Goal: Transaction & Acquisition: Purchase product/service

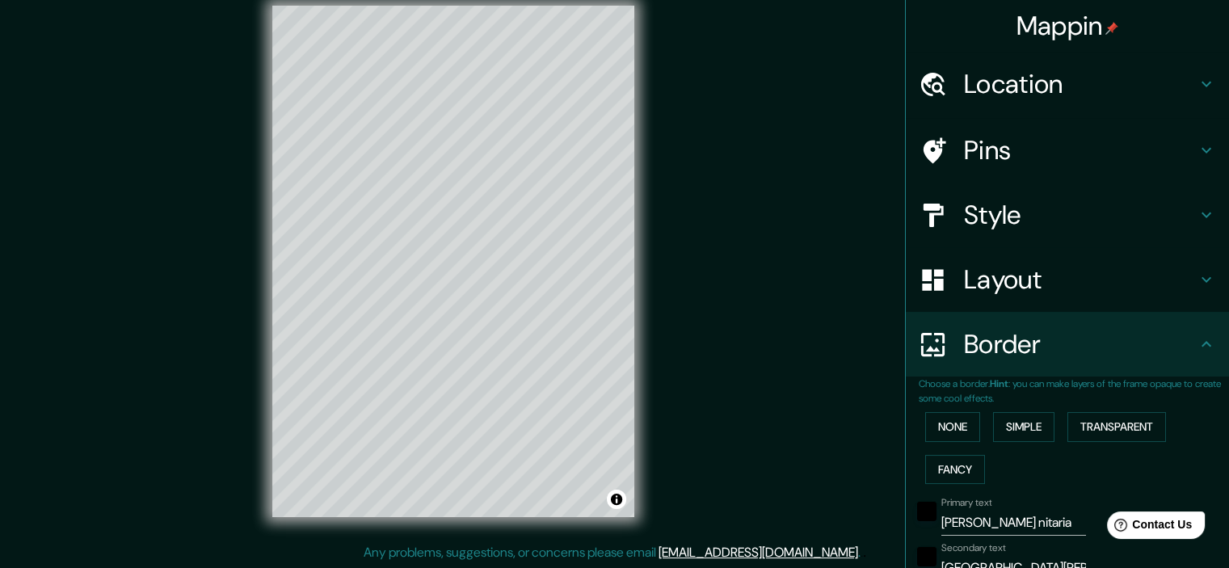
scroll to position [323, 0]
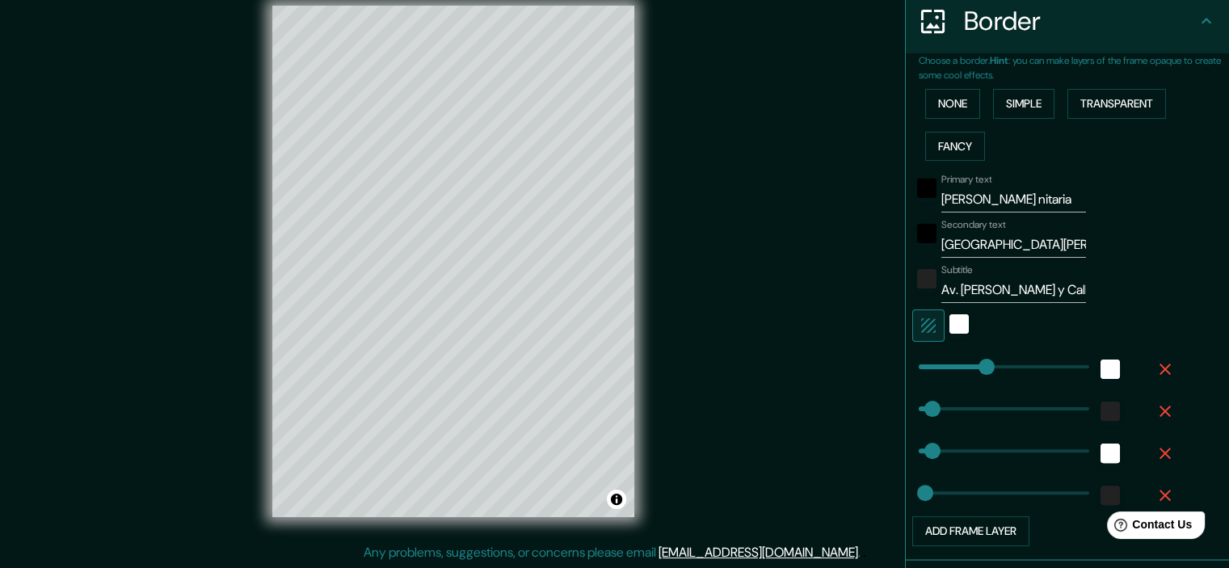
click at [1064, 290] on input "Av. [PERSON_NAME] y Calle [PERSON_NAME]" at bounding box center [1013, 290] width 145 height 26
type input "Achumani Av. [PERSON_NAME] y Calle [PERSON_NAME]"
click at [792, 364] on div "Mappin Location [GEOGRAPHIC_DATA], [GEOGRAPHIC_DATA], [GEOGRAPHIC_DATA] Pins St…" at bounding box center [614, 274] width 1229 height 589
click at [939, 152] on button "Fancy" at bounding box center [955, 147] width 60 height 30
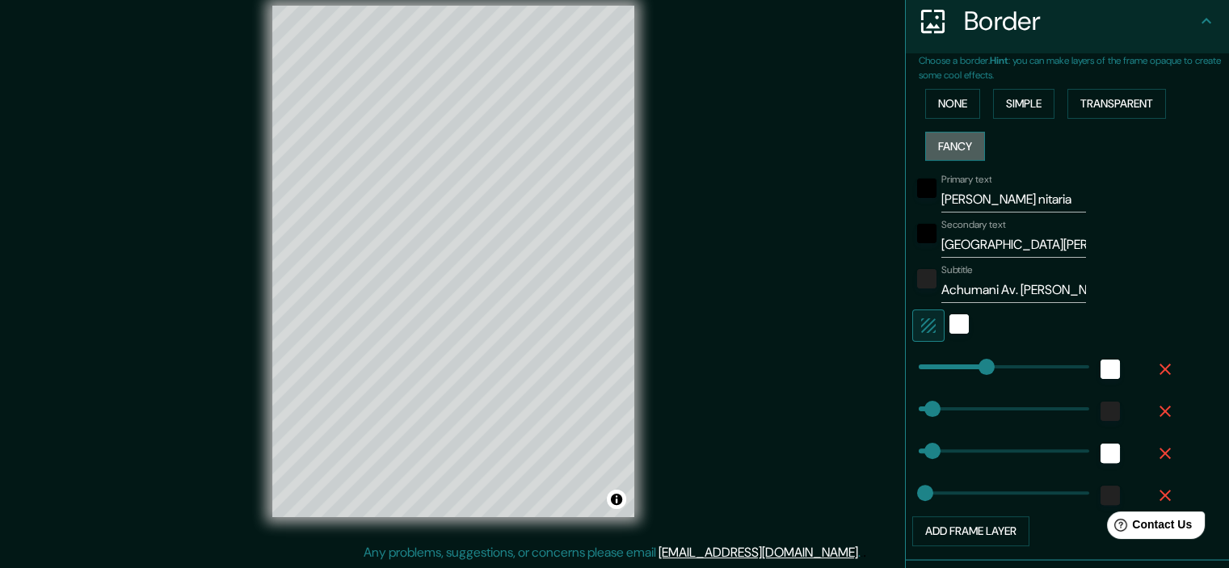
click at [939, 152] on button "Fancy" at bounding box center [955, 147] width 60 height 30
click at [1008, 198] on input "[PERSON_NAME] nitaria" at bounding box center [1013, 200] width 145 height 26
drag, startPoint x: 1002, startPoint y: 196, endPoint x: 901, endPoint y: 205, distance: 101.4
click at [912, 205] on div "Primary text [PERSON_NAME] nitaria" at bounding box center [1044, 193] width 265 height 39
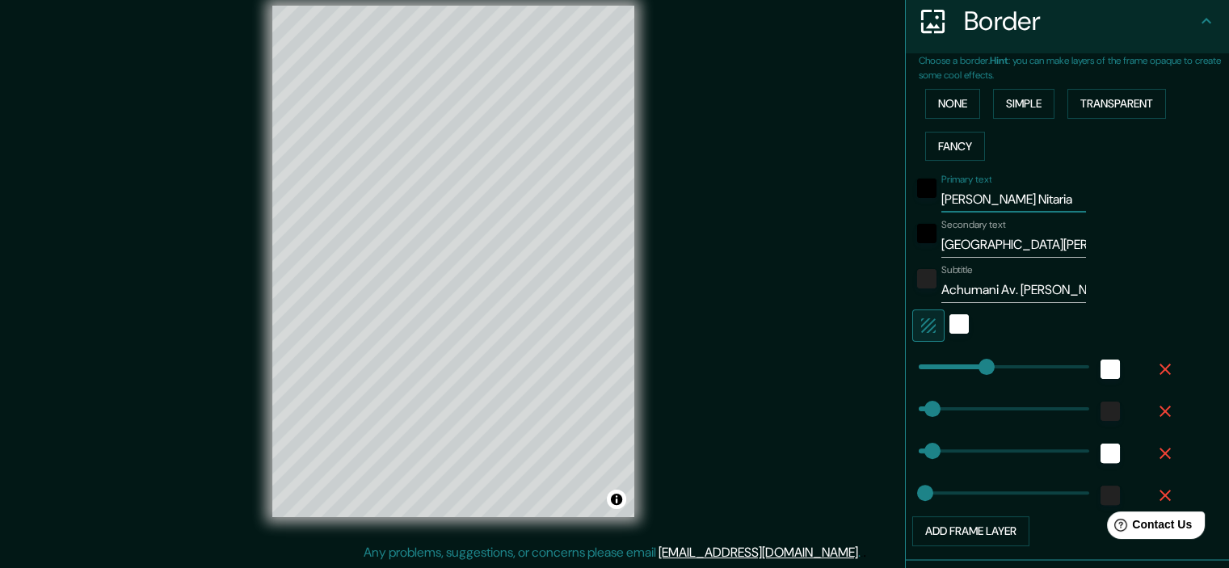
type input "[PERSON_NAME] Nitaria"
click at [941, 242] on input "[GEOGRAPHIC_DATA][PERSON_NAME]" at bounding box center [1013, 245] width 145 height 26
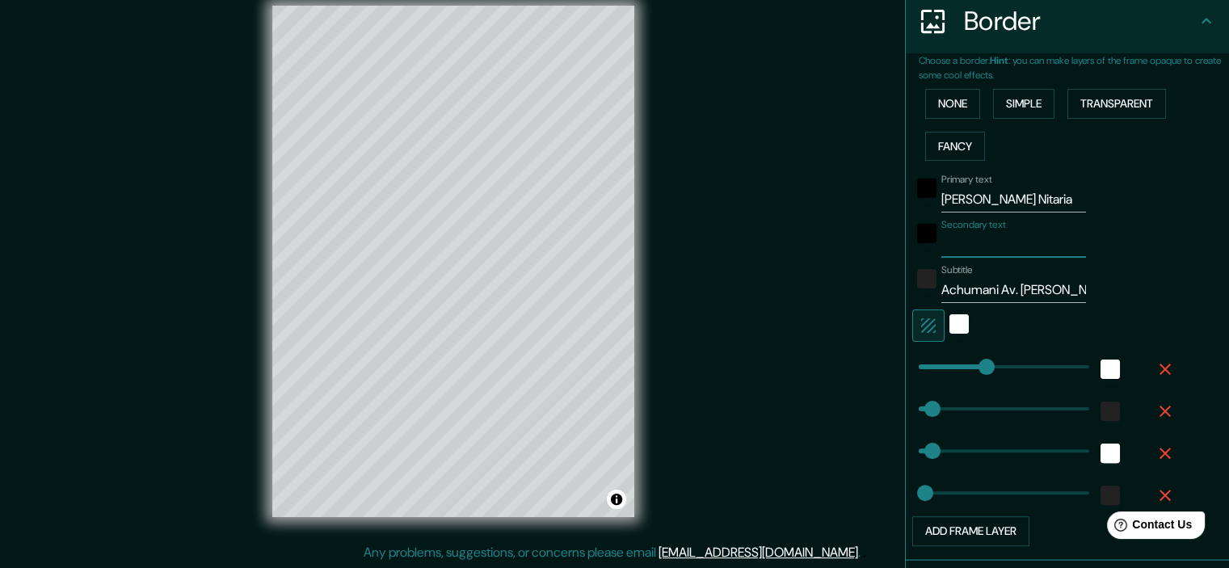
paste input "[GEOGRAPHIC_DATA][PERSON_NAME]"
type input "[GEOGRAPHIC_DATA][PERSON_NAME]"
click at [986, 288] on input "Achumani Av. [PERSON_NAME] y Calle [PERSON_NAME]" at bounding box center [1013, 290] width 145 height 26
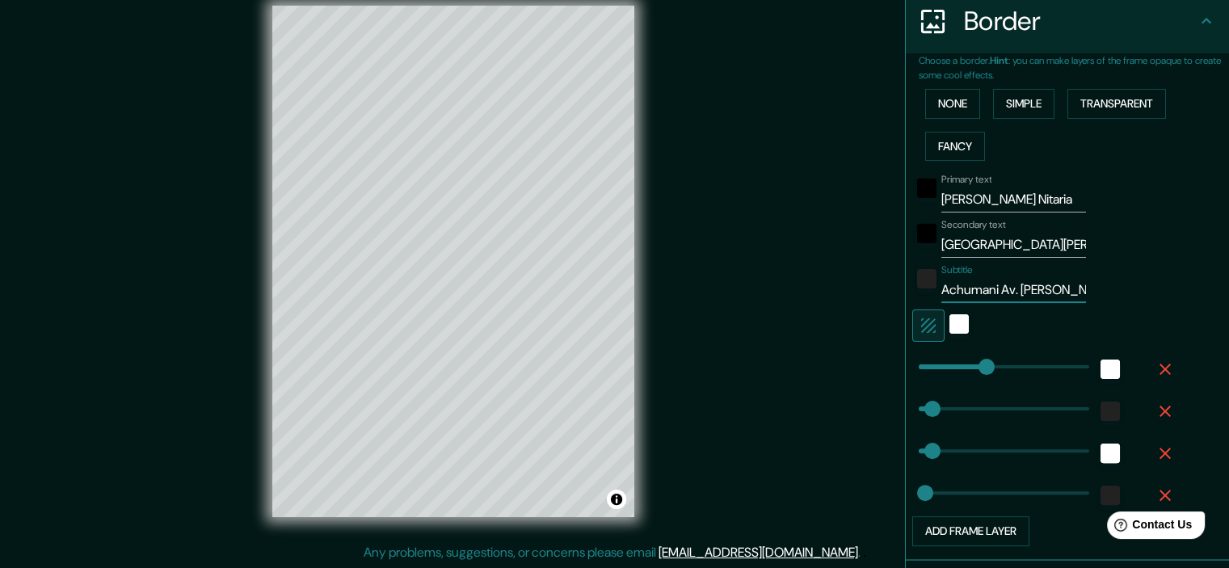
click at [986, 288] on input "Achumani Av. [PERSON_NAME] y Calle [PERSON_NAME]" at bounding box center [1013, 290] width 145 height 26
paste input "Achumani Av. [PERSON_NAME] y Calle [PERSON_NAME]"
type input "Achumani Av. [PERSON_NAME] y Calle [PERSON_NAME]"
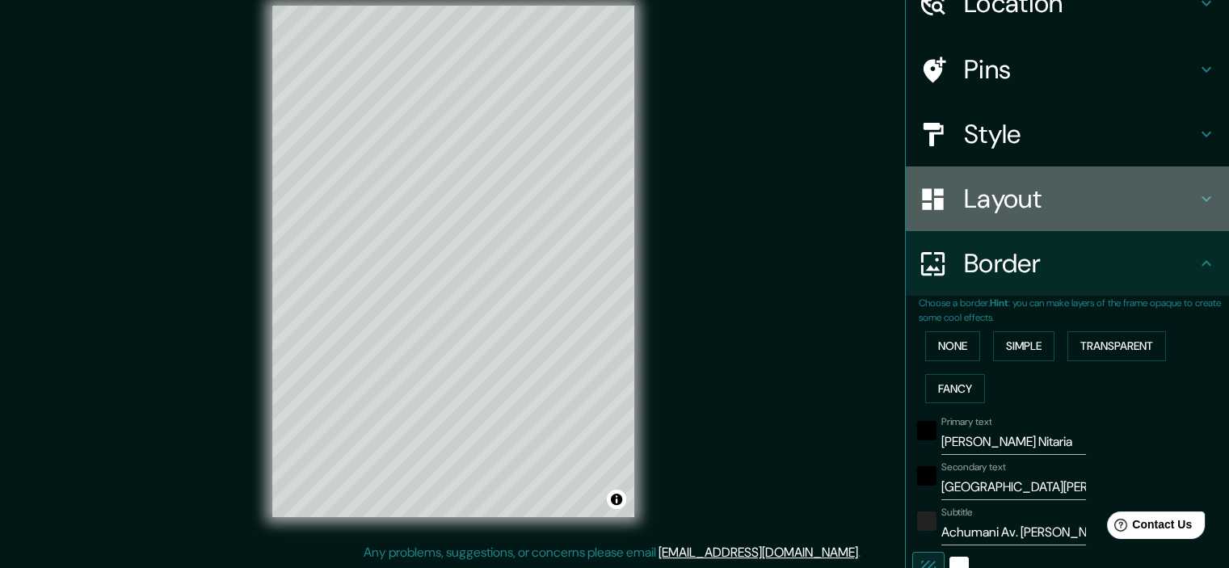
click at [1197, 206] on icon at bounding box center [1206, 198] width 19 height 19
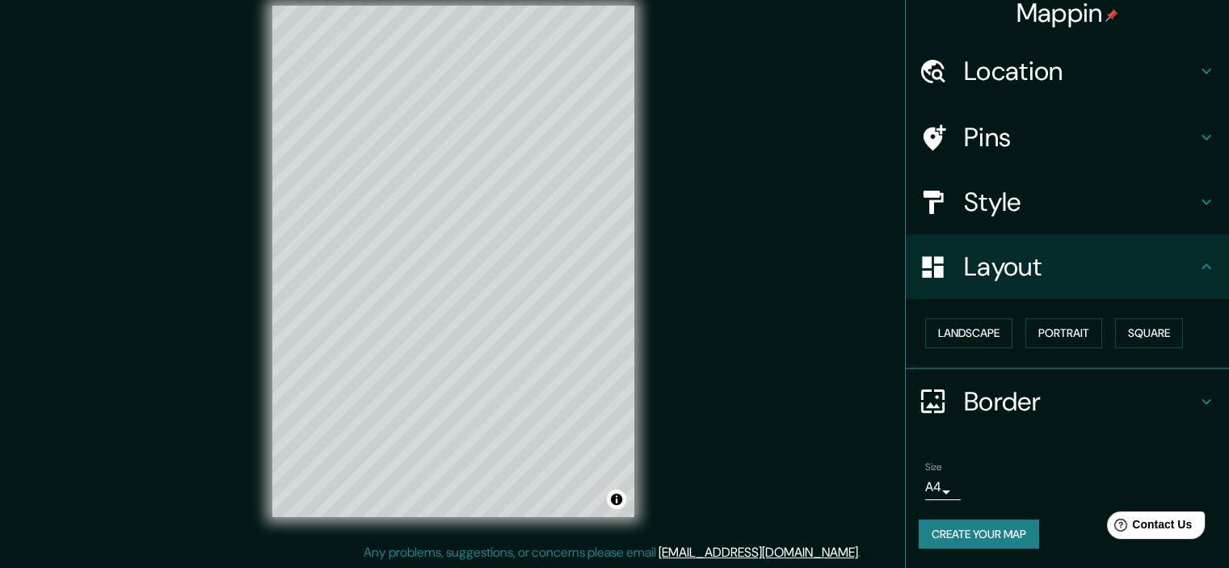
scroll to position [11, 0]
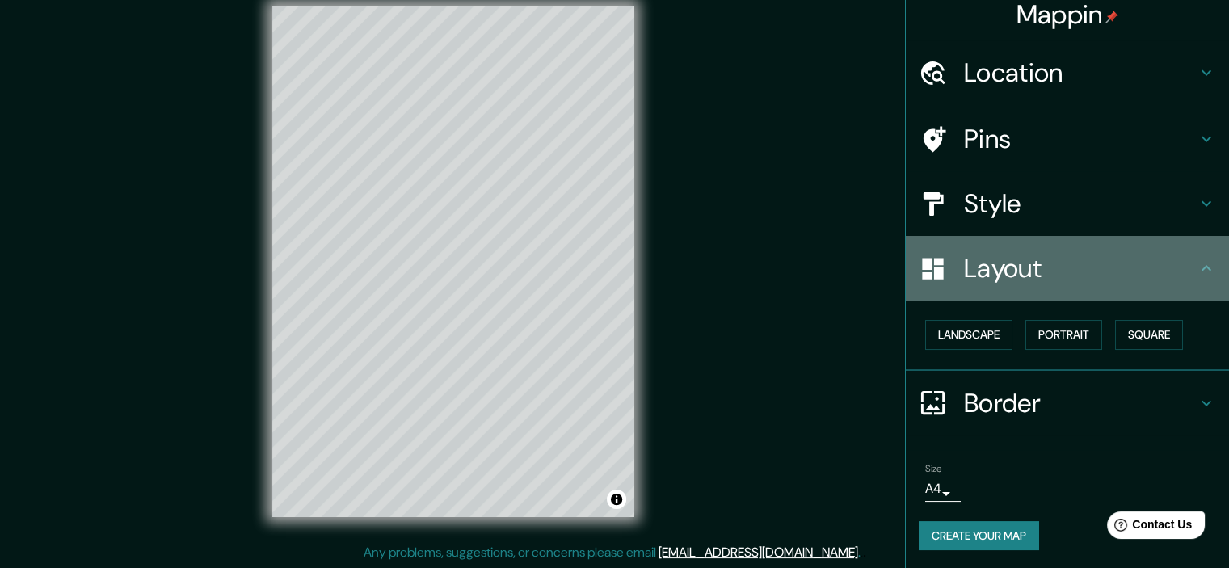
click at [1202, 280] on div "Layout" at bounding box center [1067, 268] width 323 height 65
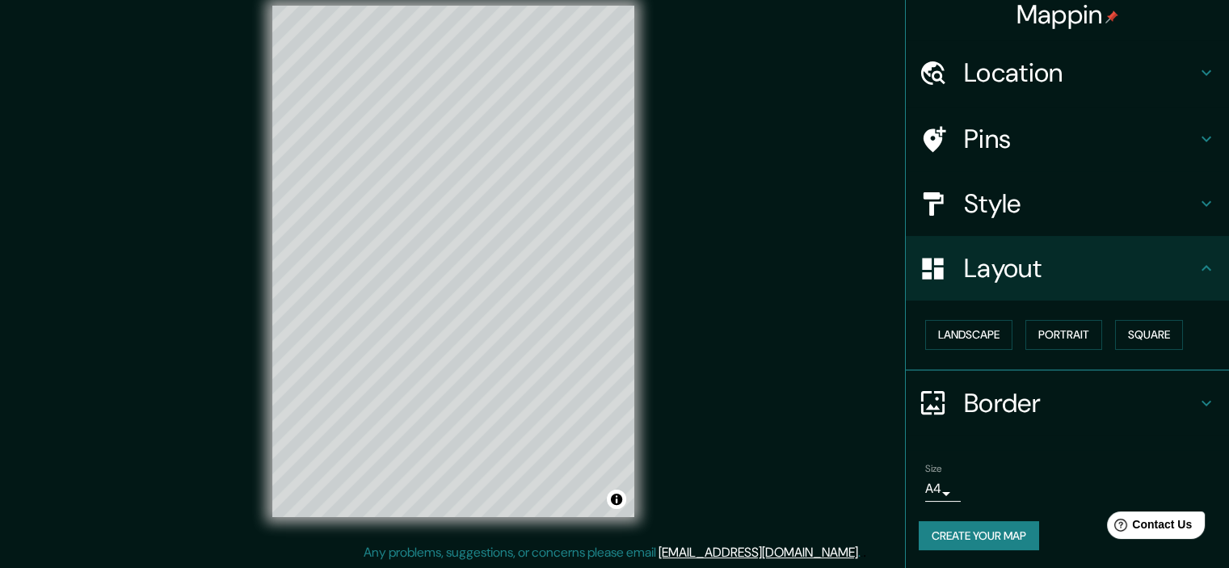
click at [1197, 259] on icon at bounding box center [1206, 268] width 19 height 19
click at [1197, 273] on icon at bounding box center [1206, 268] width 19 height 19
click at [1198, 398] on icon at bounding box center [1206, 402] width 19 height 19
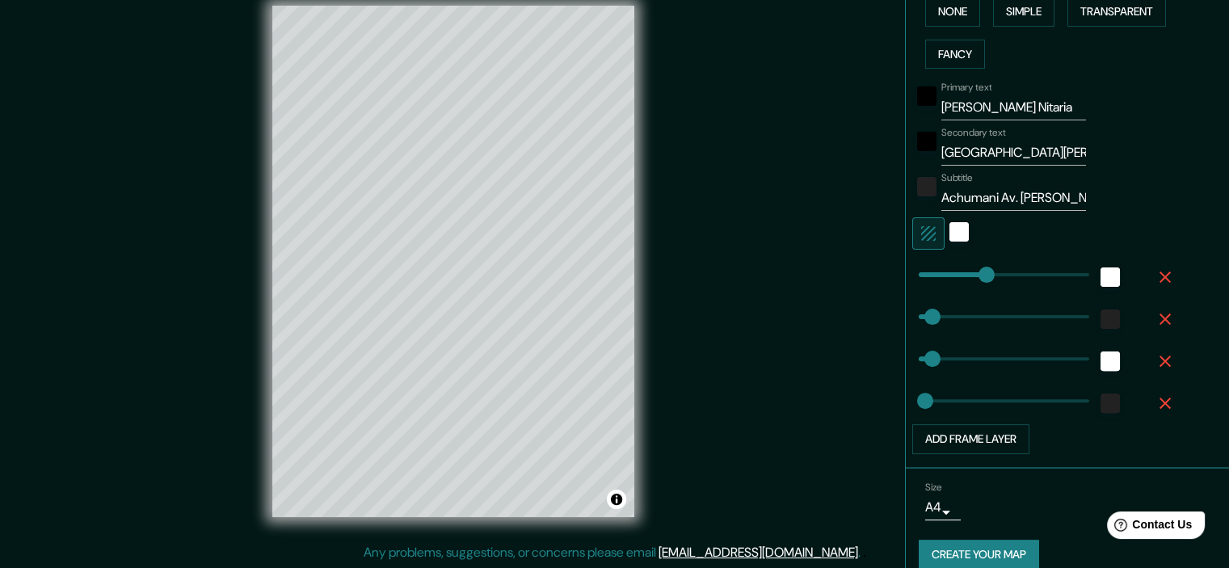
scroll to position [433, 0]
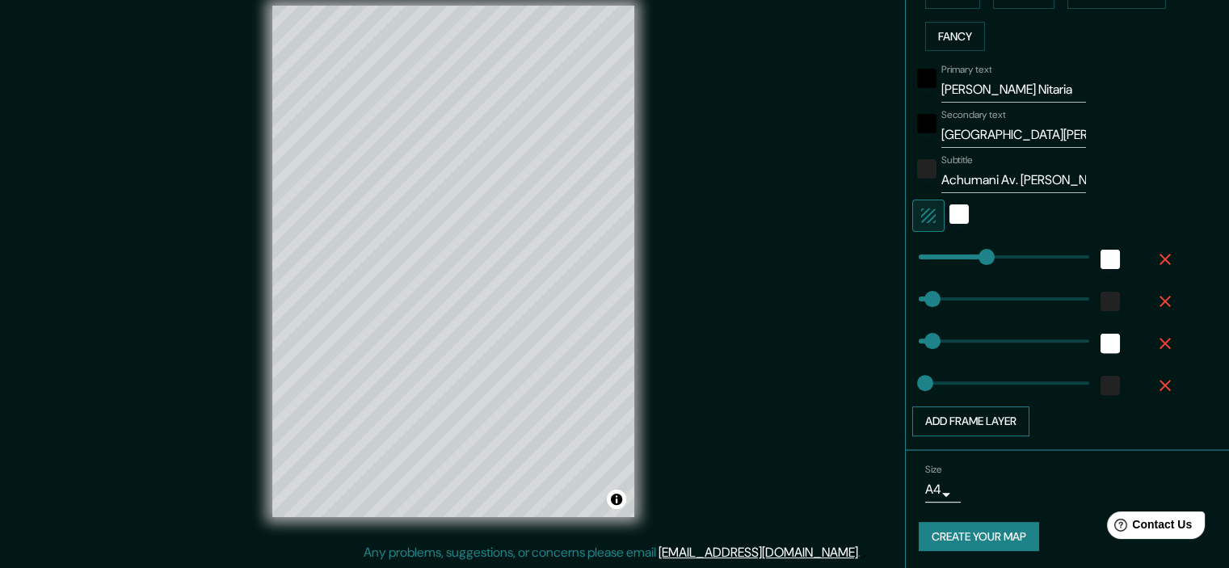
click at [968, 416] on button "Add frame layer" at bounding box center [970, 421] width 117 height 30
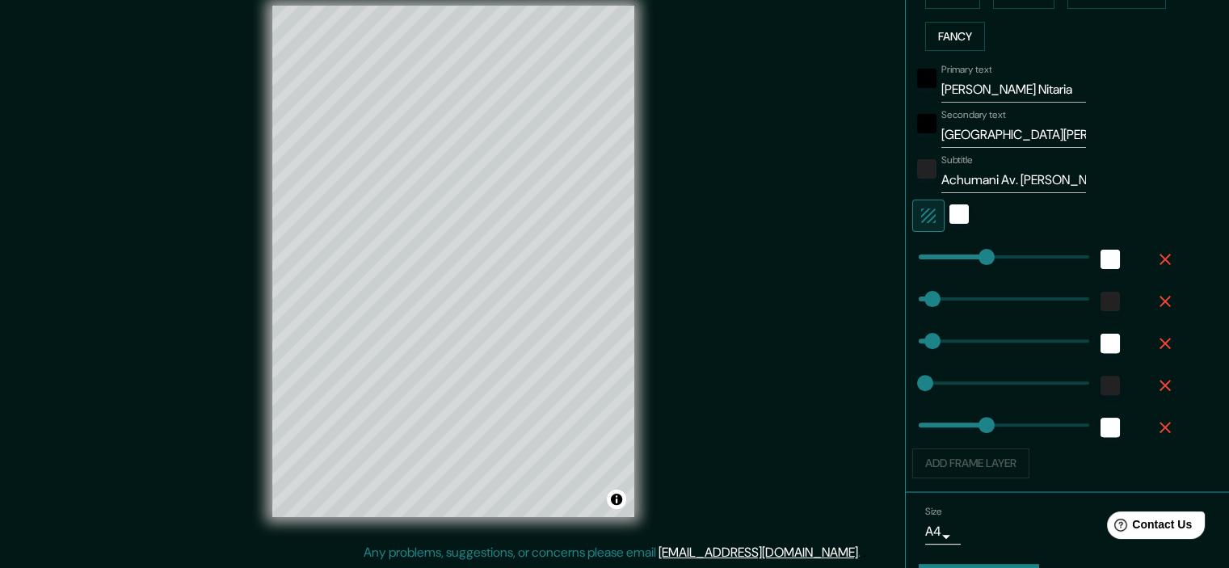
type input "179"
click at [1159, 423] on icon "button" at bounding box center [1164, 427] width 11 height 11
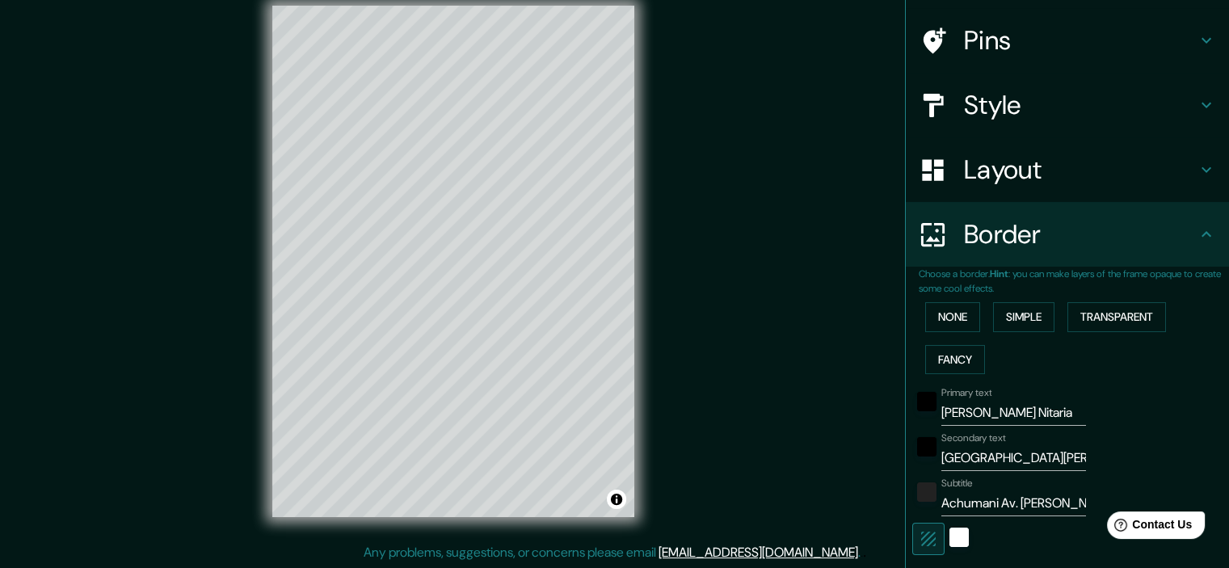
scroll to position [0, 0]
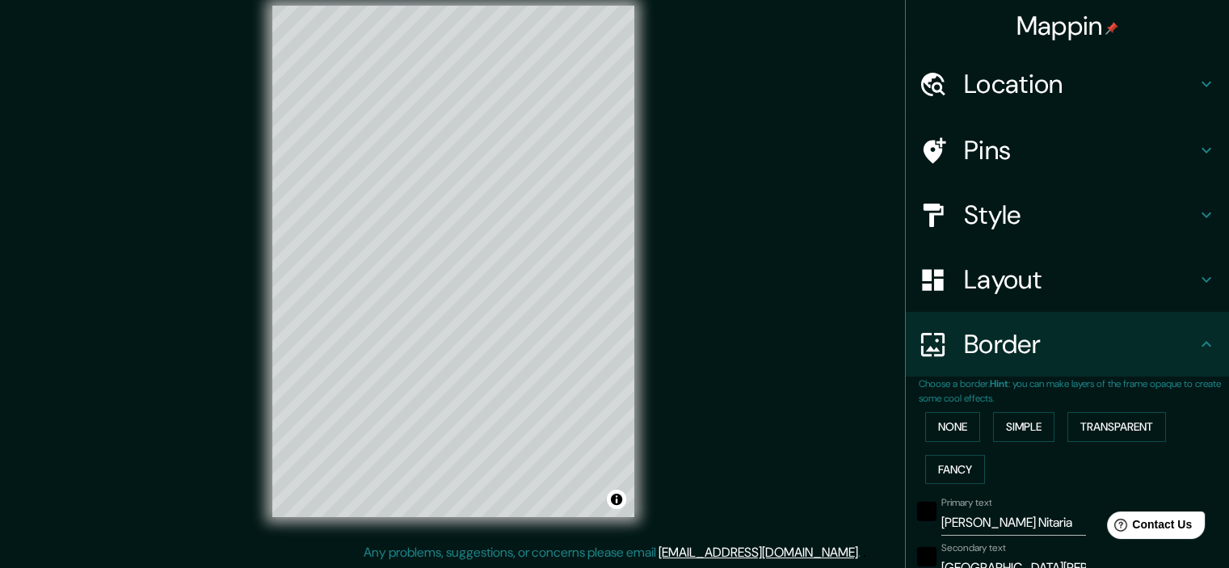
click at [1180, 141] on h4 "Pins" at bounding box center [1080, 150] width 233 height 32
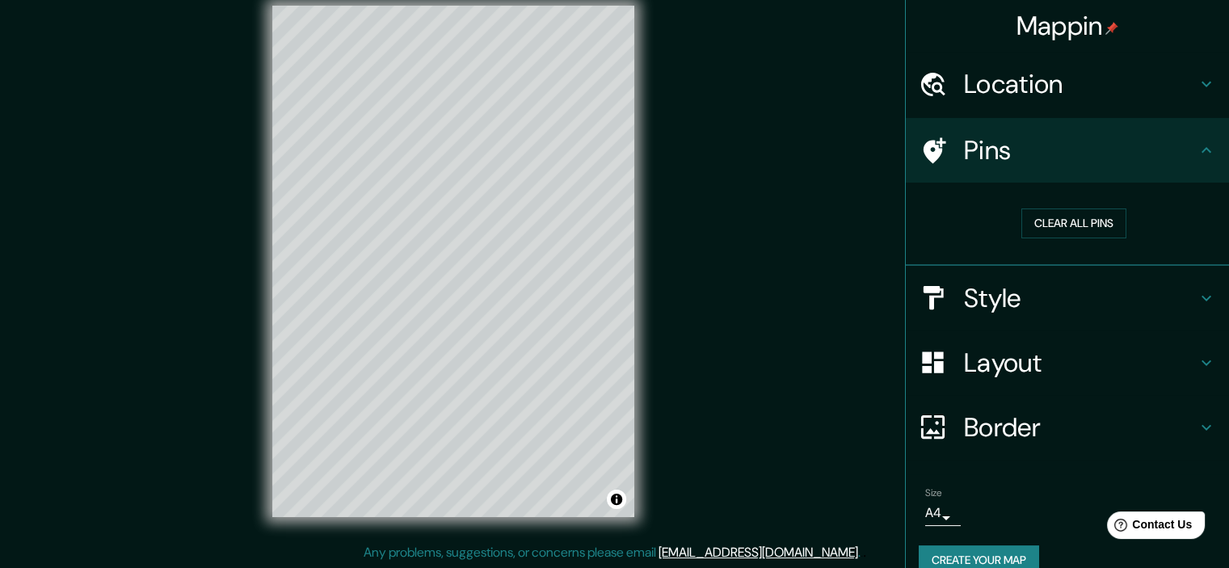
click at [1197, 152] on icon at bounding box center [1206, 150] width 19 height 19
click at [1182, 297] on h4 "Style" at bounding box center [1080, 298] width 233 height 32
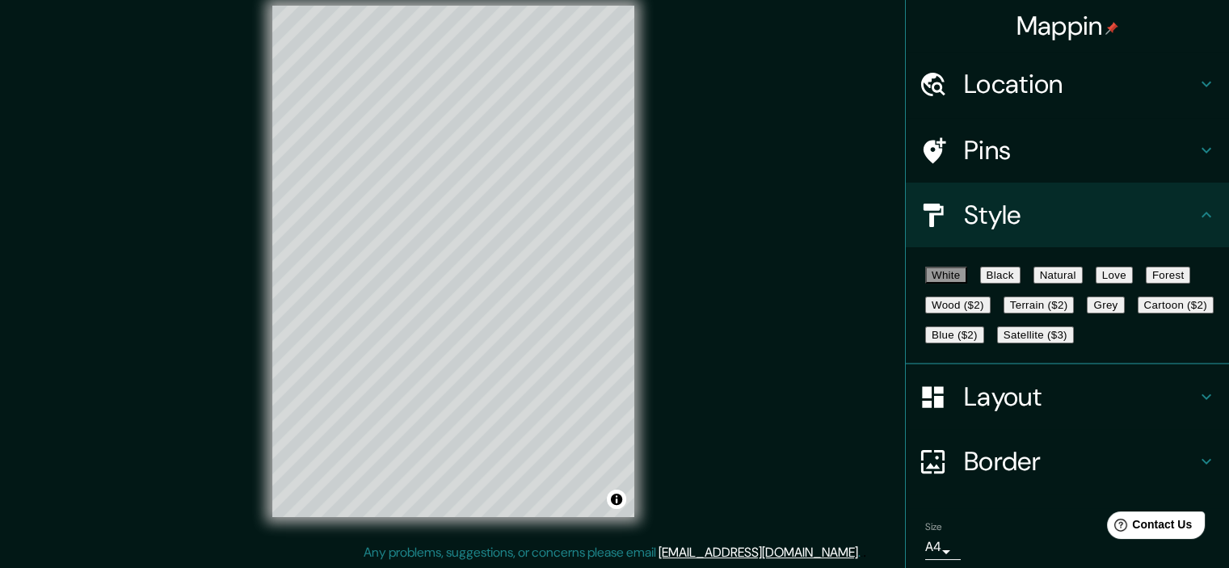
click at [997, 343] on button "Satellite ($3)" at bounding box center [1035, 334] width 77 height 17
click at [932, 271] on button "White" at bounding box center [946, 275] width 42 height 17
click at [1087, 314] on button "Grey" at bounding box center [1105, 305] width 37 height 17
click at [963, 284] on button "White" at bounding box center [946, 275] width 42 height 17
click at [1087, 314] on button "Grey" at bounding box center [1105, 305] width 37 height 17
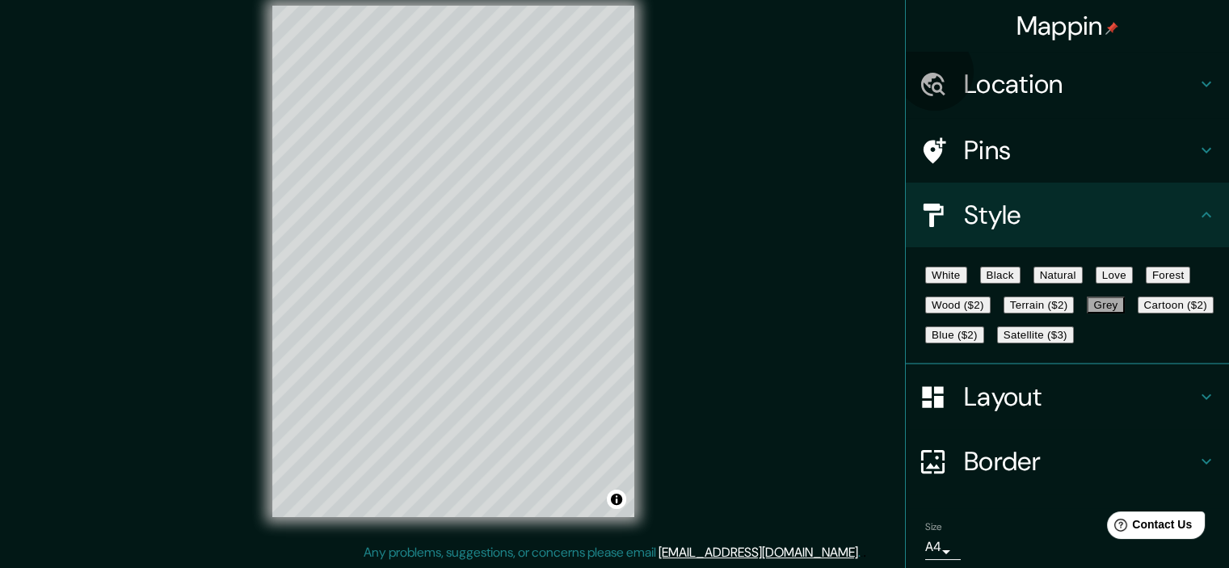
click at [1016, 284] on button "Black" at bounding box center [1000, 275] width 40 height 17
click at [1083, 284] on button "Natural" at bounding box center [1057, 275] width 49 height 17
click at [1133, 281] on button "Love" at bounding box center [1114, 275] width 37 height 17
click at [1146, 284] on button "Forest" at bounding box center [1168, 275] width 45 height 17
click at [1083, 284] on button "Natural" at bounding box center [1057, 275] width 49 height 17
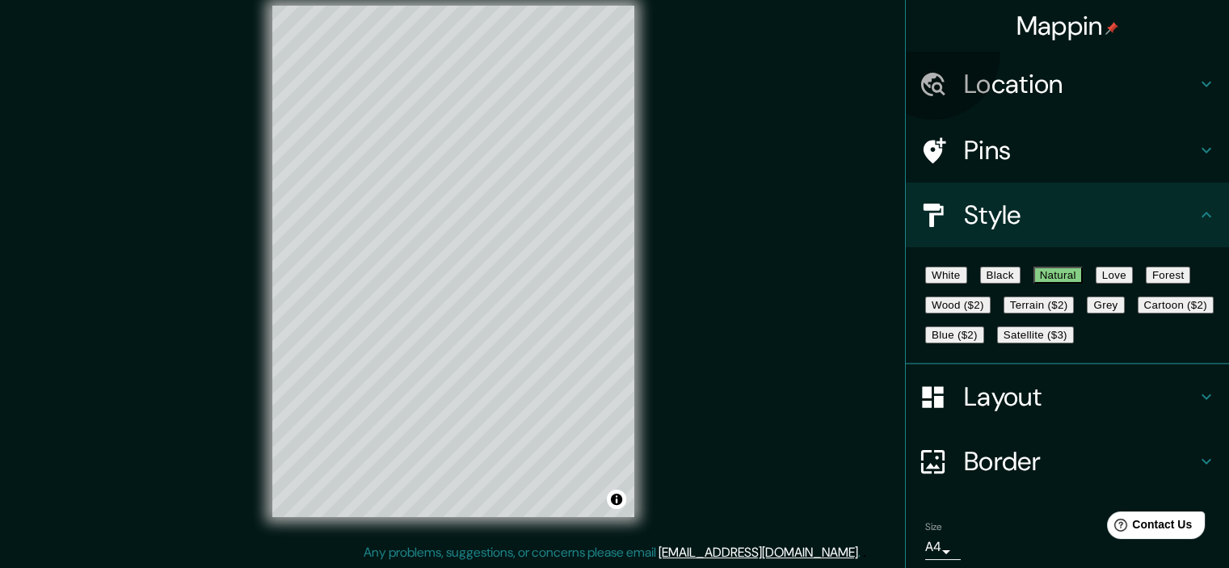
click at [991, 309] on button "Wood ($2)" at bounding box center [957, 305] width 65 height 17
click at [1075, 314] on button "Terrain ($2)" at bounding box center [1039, 305] width 71 height 17
click at [1138, 314] on button "Cartoon ($2)" at bounding box center [1176, 305] width 76 height 17
click at [984, 343] on button "Blue ($2)" at bounding box center [954, 334] width 59 height 17
click at [1083, 280] on button "Natural" at bounding box center [1057, 275] width 49 height 17
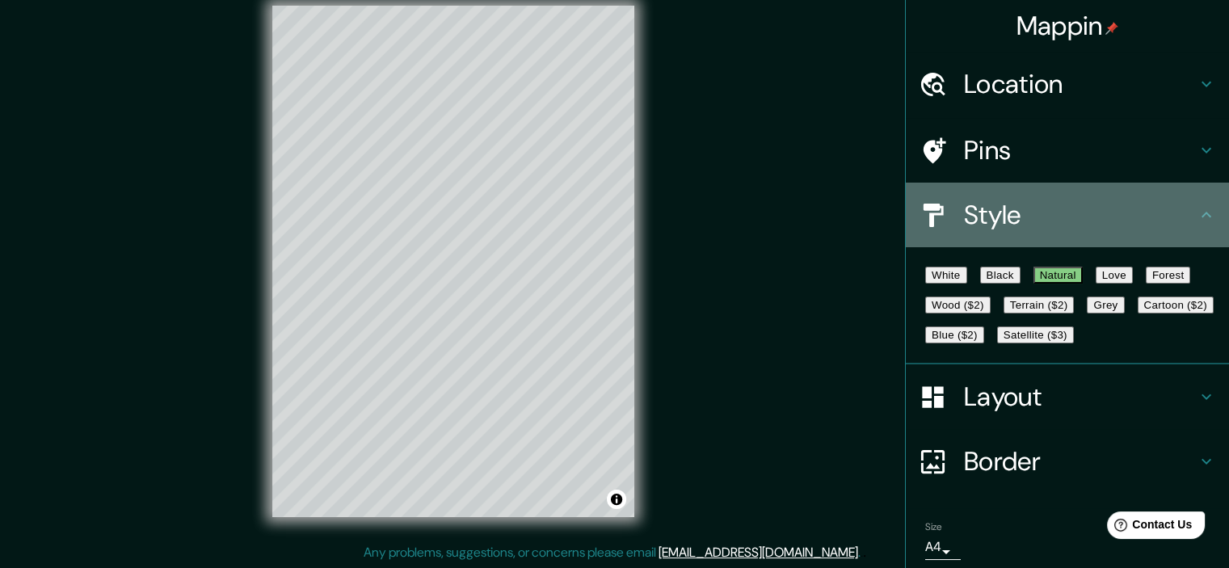
click at [1197, 215] on icon at bounding box center [1206, 214] width 19 height 19
click at [1177, 229] on h4 "Style" at bounding box center [1080, 215] width 233 height 32
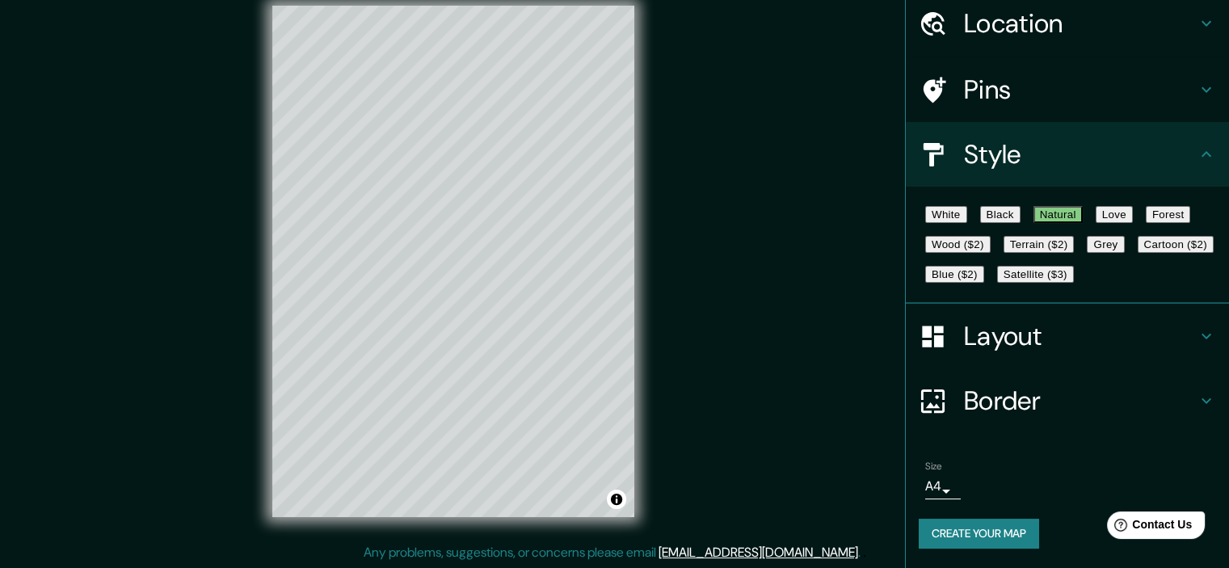
scroll to position [137, 0]
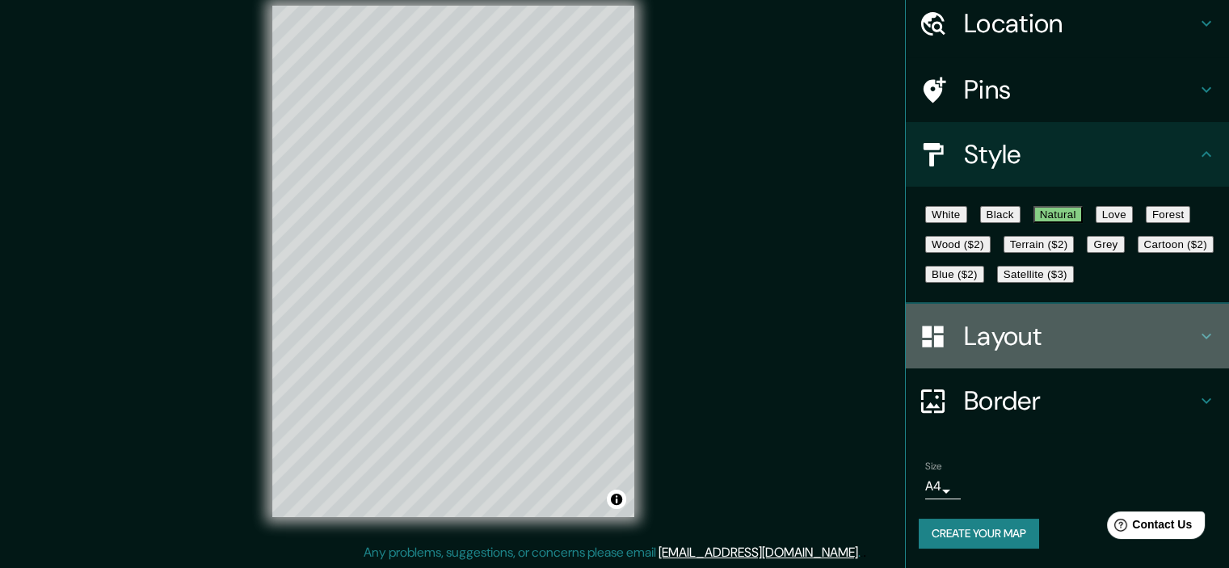
click at [1201, 337] on icon at bounding box center [1206, 337] width 10 height 6
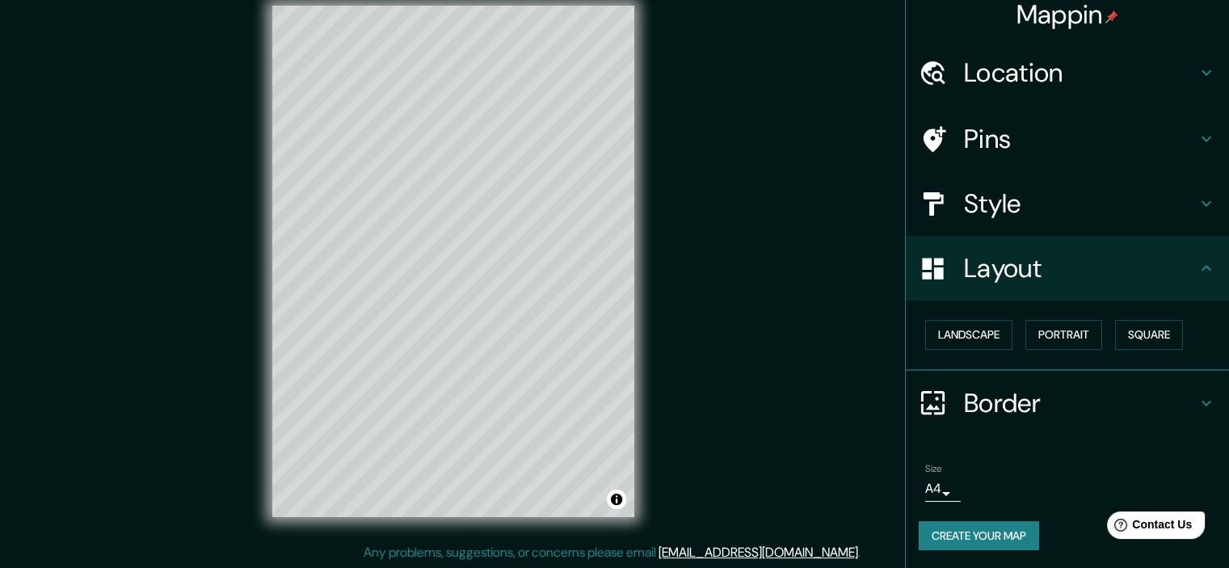
scroll to position [11, 0]
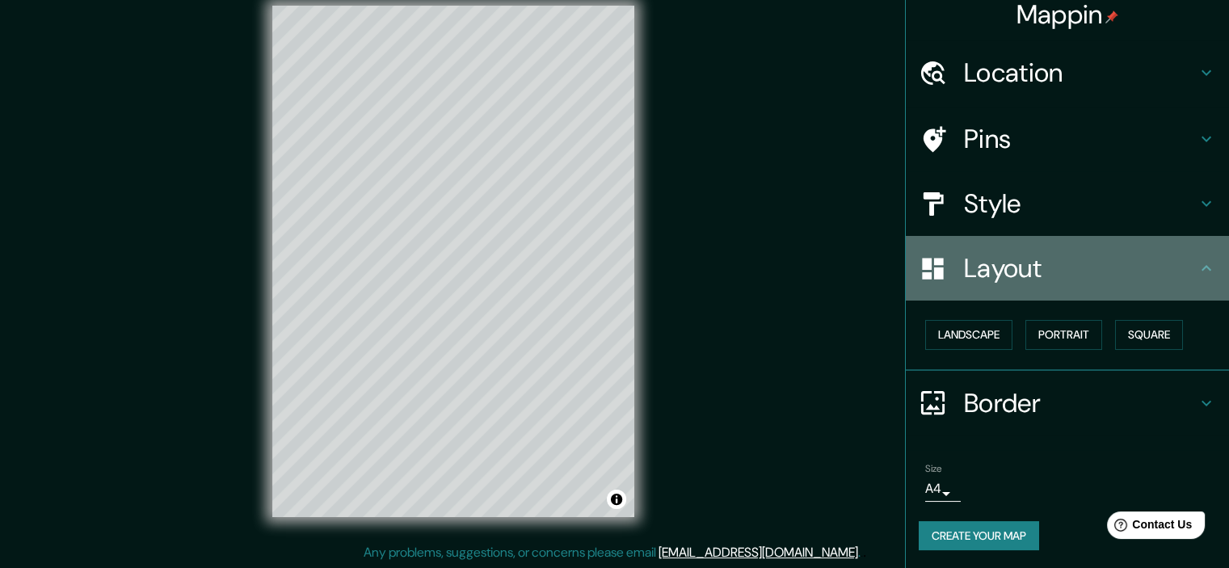
click at [1197, 270] on icon at bounding box center [1206, 268] width 19 height 19
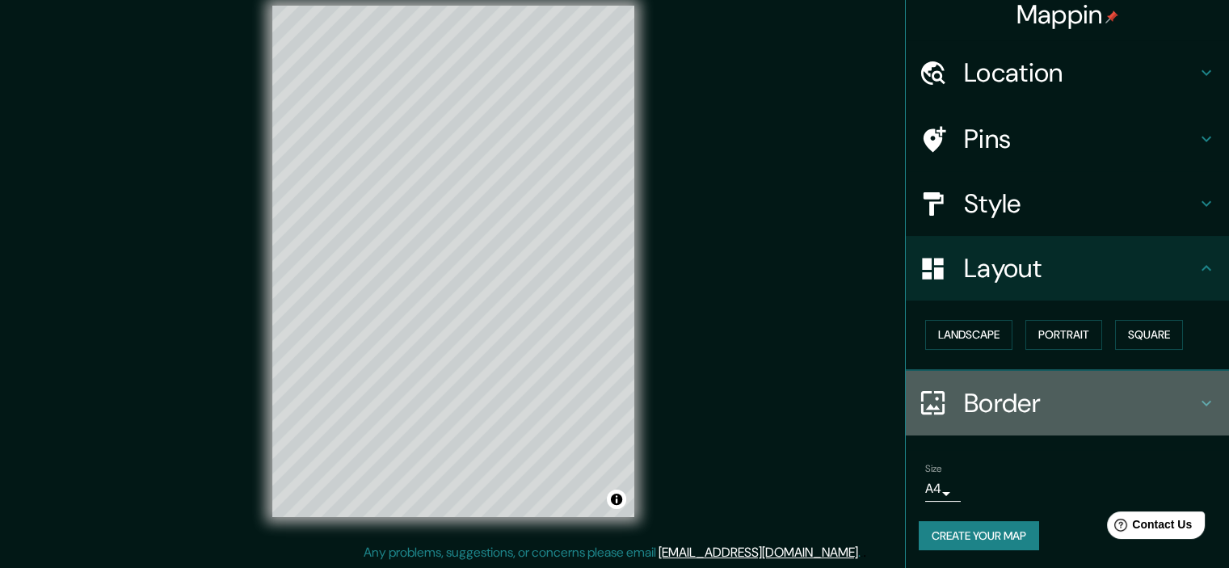
click at [1197, 403] on icon at bounding box center [1206, 402] width 19 height 19
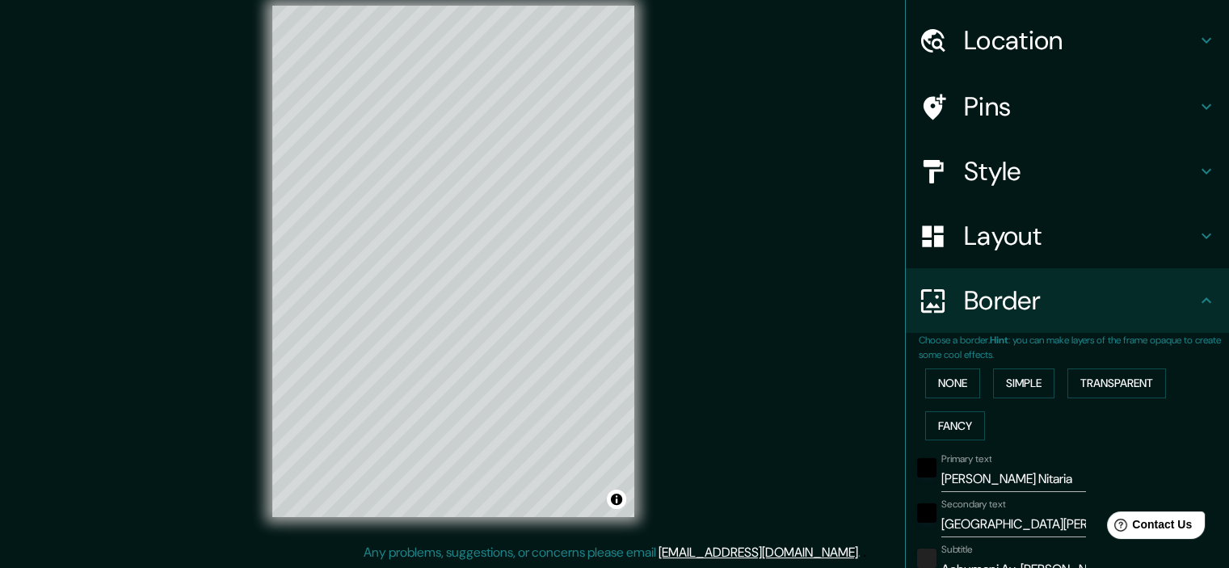
scroll to position [0, 0]
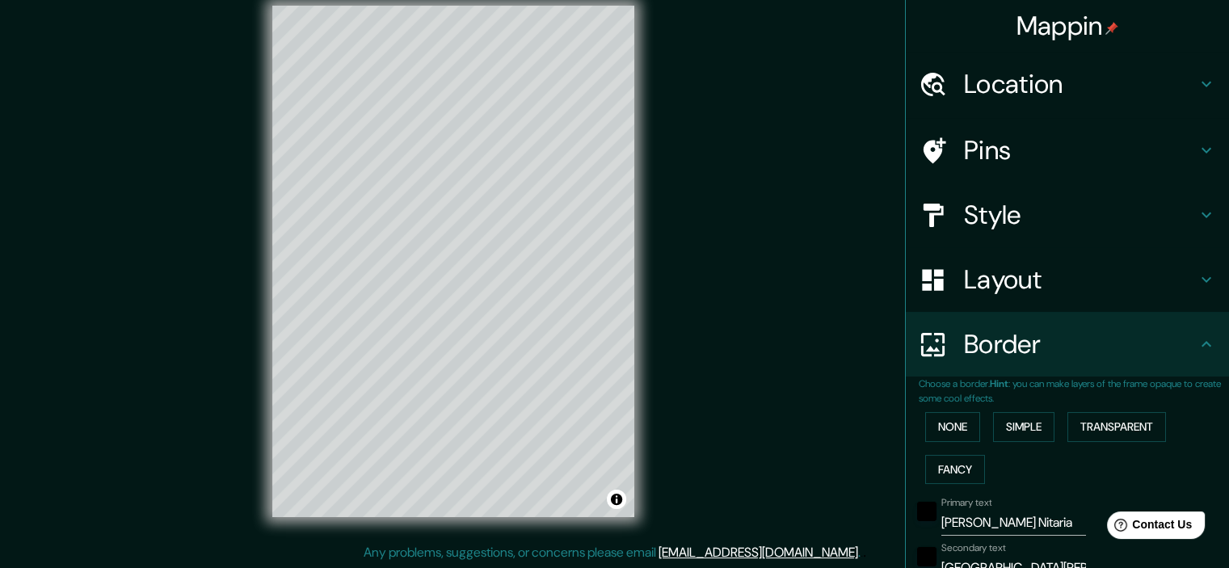
click at [1198, 343] on icon at bounding box center [1206, 344] width 19 height 19
click at [1193, 138] on div "Pins" at bounding box center [1067, 150] width 323 height 65
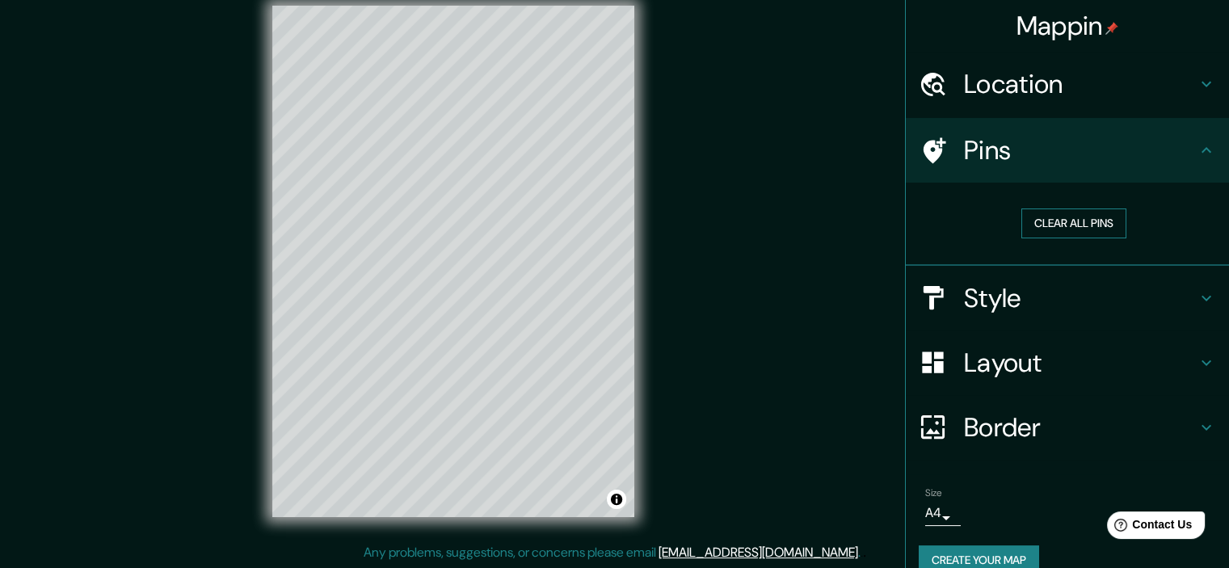
click at [1079, 234] on button "Clear all pins" at bounding box center [1073, 223] width 105 height 30
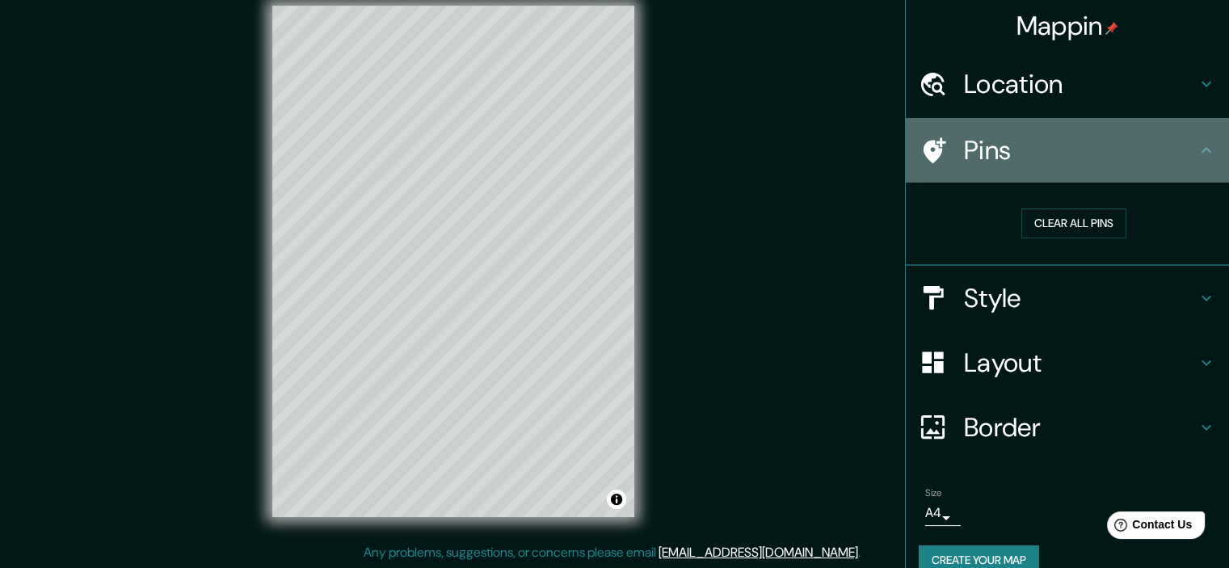
click at [1197, 148] on icon at bounding box center [1206, 150] width 19 height 19
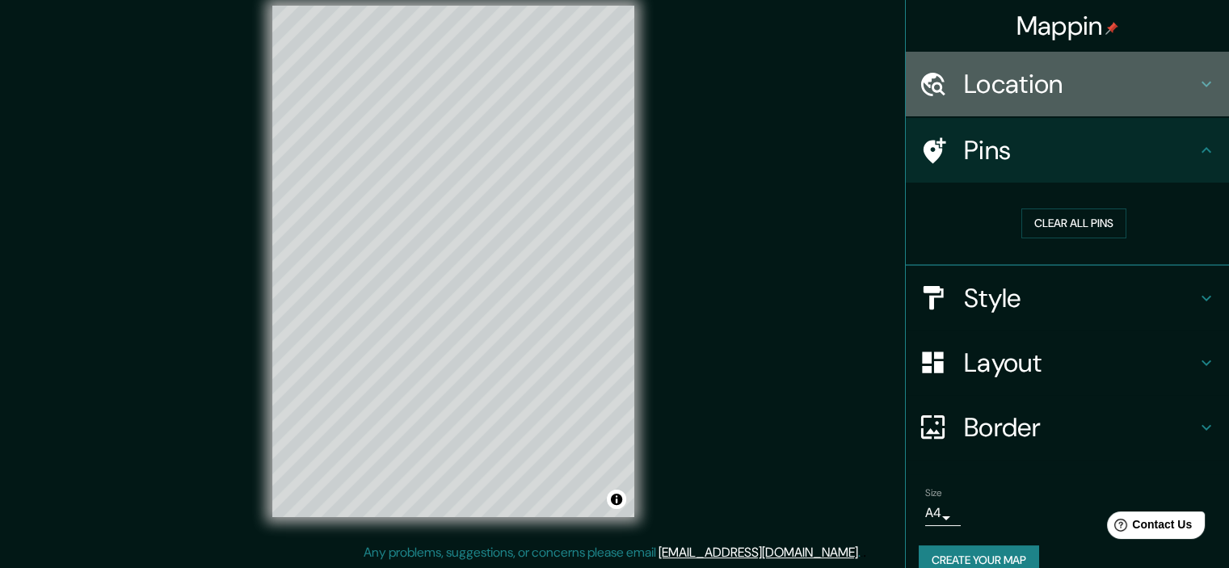
click at [1201, 84] on icon at bounding box center [1206, 85] width 10 height 6
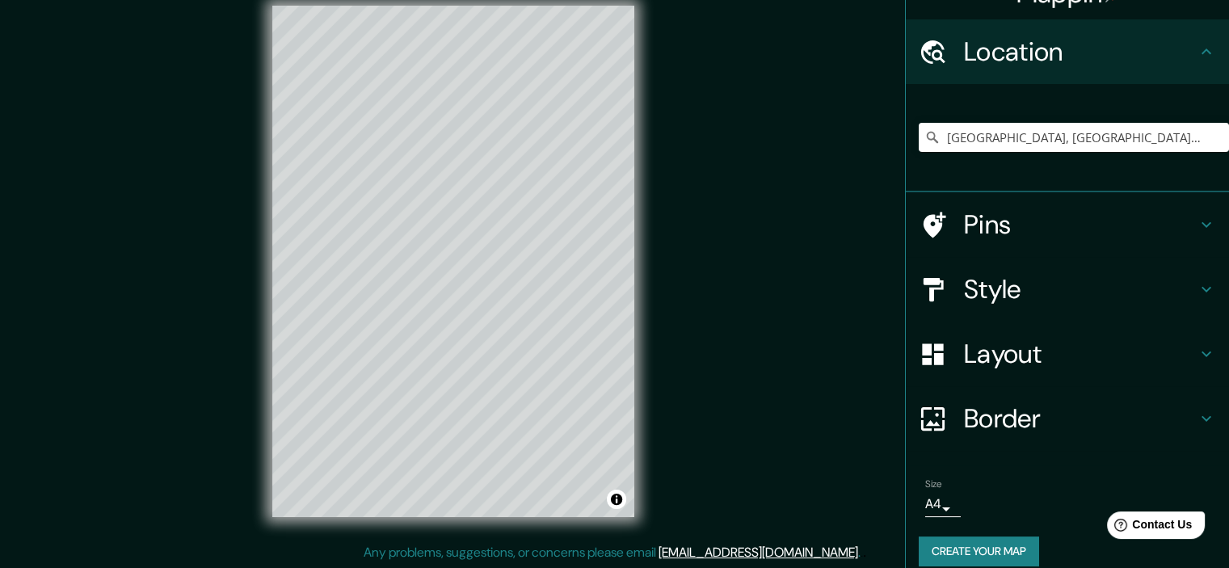
scroll to position [48, 0]
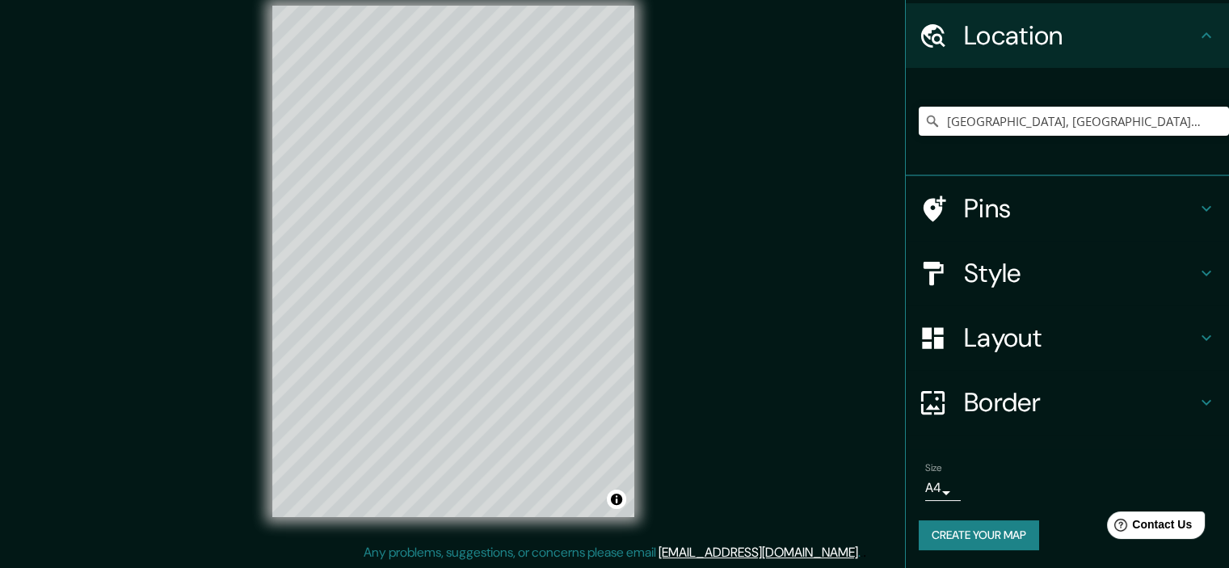
click at [1197, 275] on icon at bounding box center [1206, 272] width 19 height 19
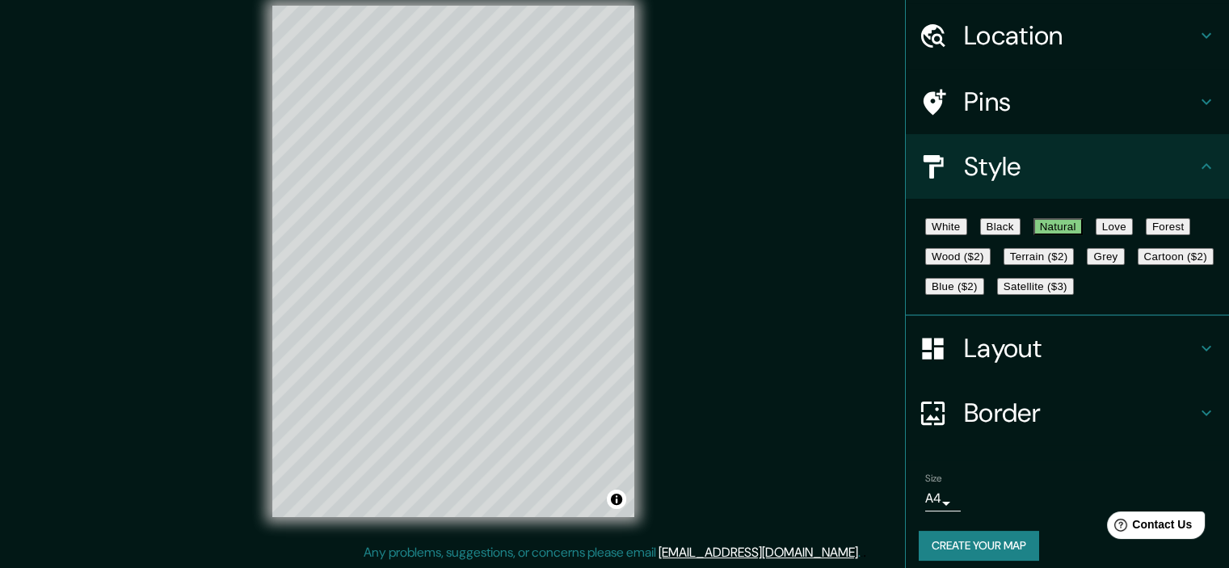
scroll to position [137, 0]
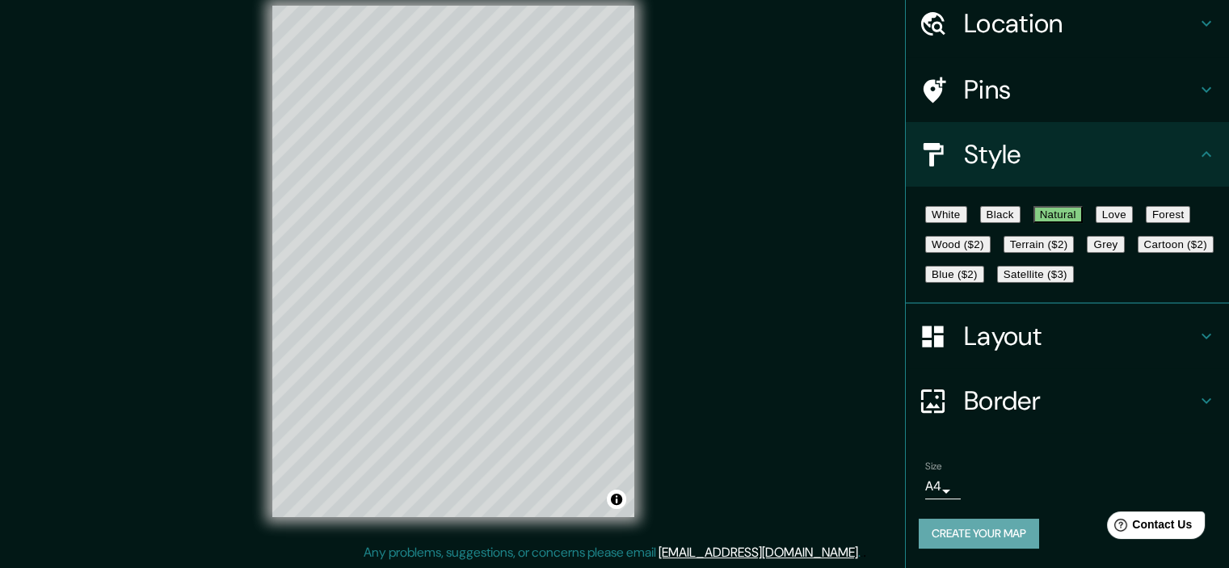
click at [994, 538] on button "Create your map" at bounding box center [979, 534] width 120 height 30
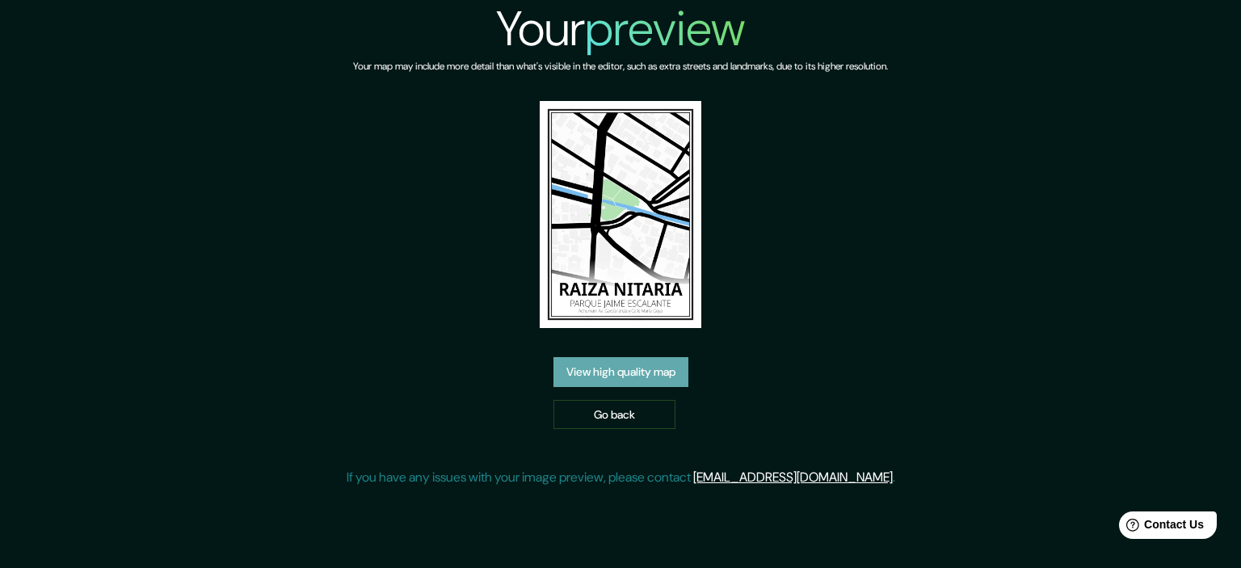
click at [628, 361] on link "View high quality map" at bounding box center [620, 372] width 135 height 30
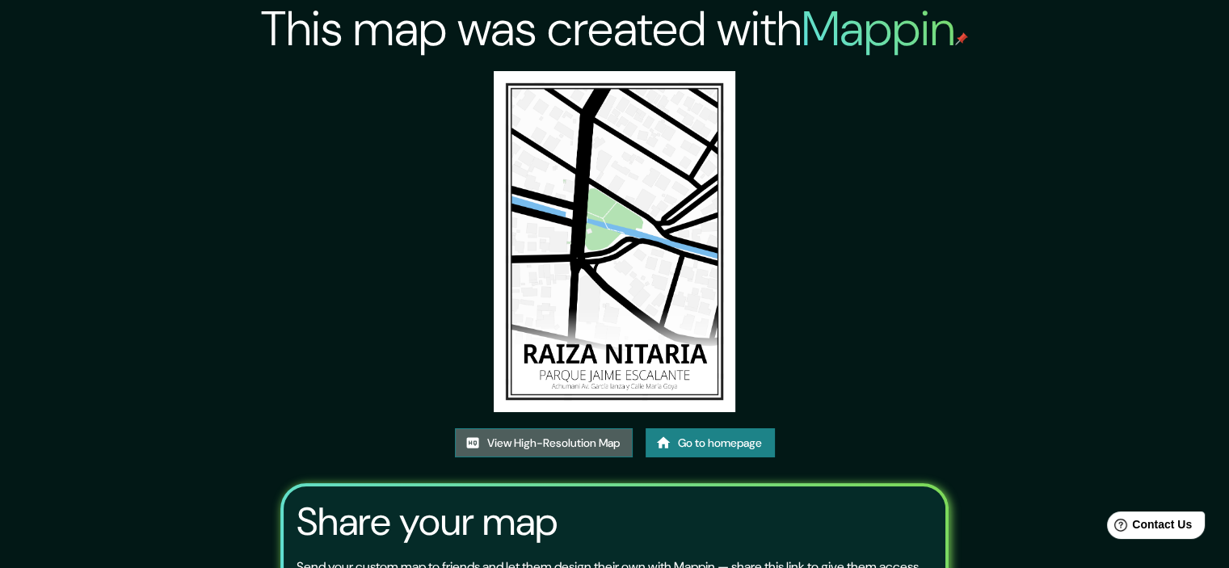
click at [583, 446] on link "View High-Resolution Map" at bounding box center [544, 443] width 178 height 30
